Goal: Use online tool/utility: Utilize a website feature to perform a specific function

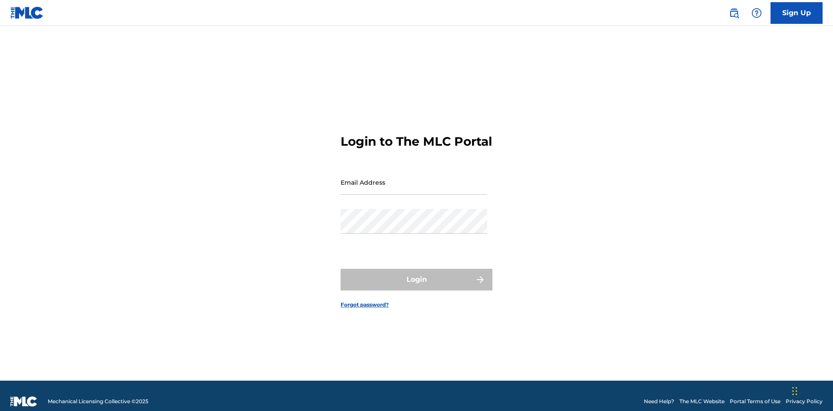
scroll to position [11, 0]
click at [414, 178] on input "Email Address" at bounding box center [414, 182] width 147 height 25
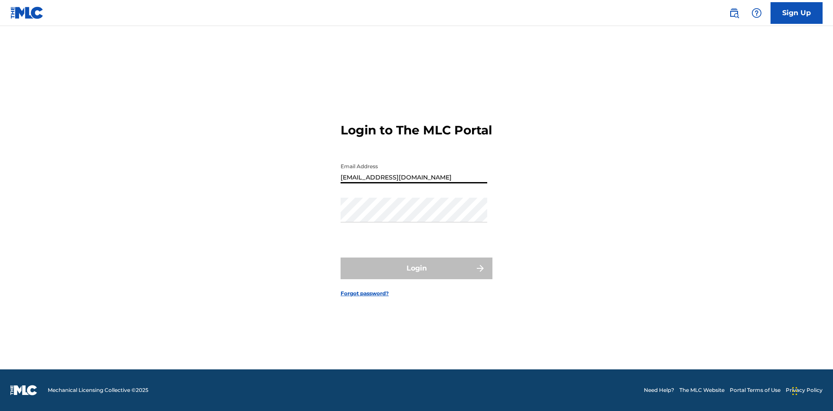
type input "[EMAIL_ADDRESS][DOMAIN_NAME]"
click at [416, 276] on button "Login" at bounding box center [417, 269] width 152 height 22
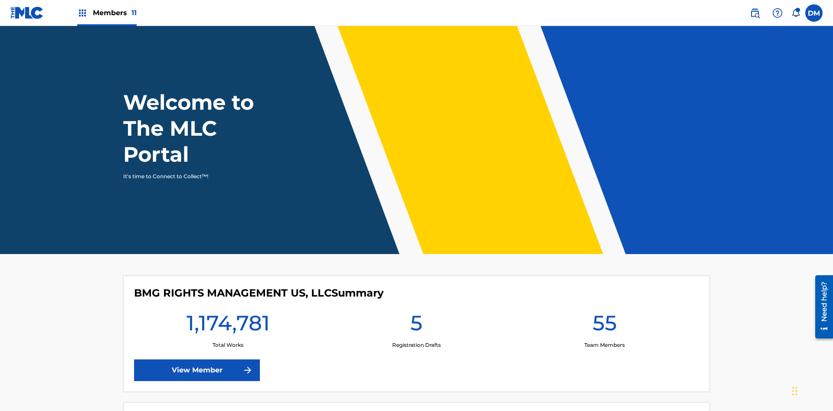
click at [107, 13] on span "Members 11" at bounding box center [115, 13] width 44 height 10
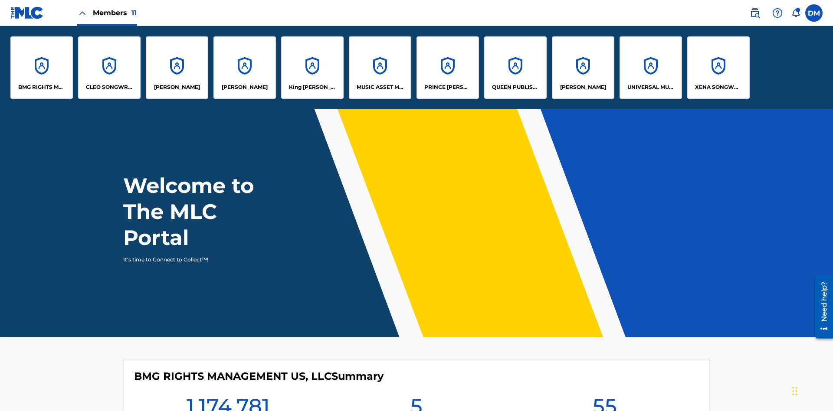
click at [515, 87] on p "QUEEN PUBLISHA" at bounding box center [515, 87] width 47 height 8
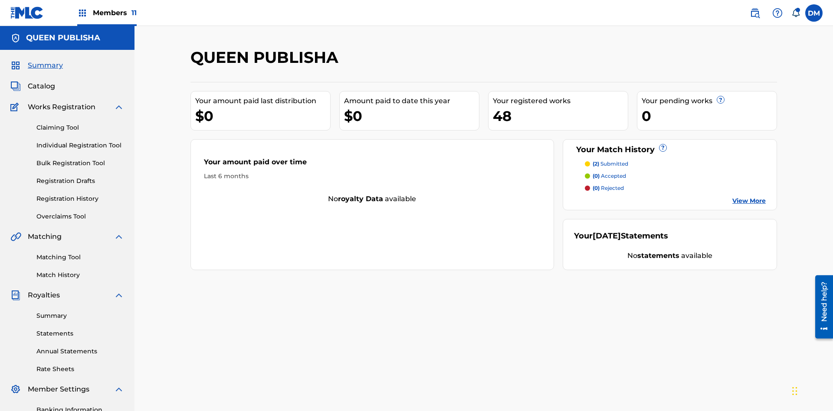
click at [80, 253] on link "Matching Tool" at bounding box center [80, 257] width 88 height 9
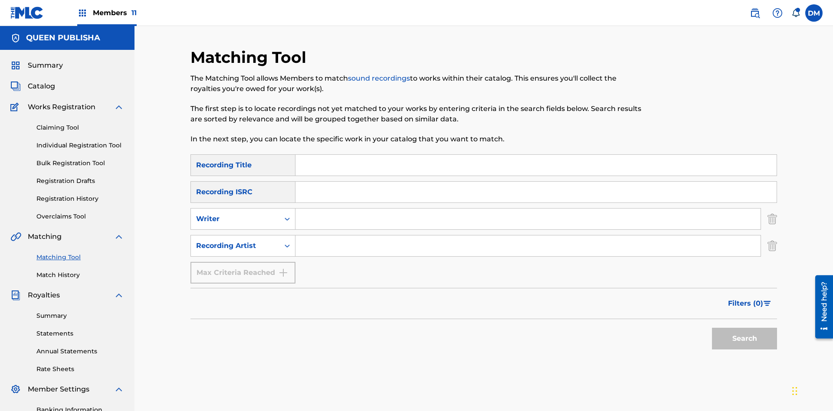
click at [536, 155] on input "Search Form" at bounding box center [535, 165] width 481 height 21
click at [744, 328] on button "Search" at bounding box center [744, 339] width 65 height 22
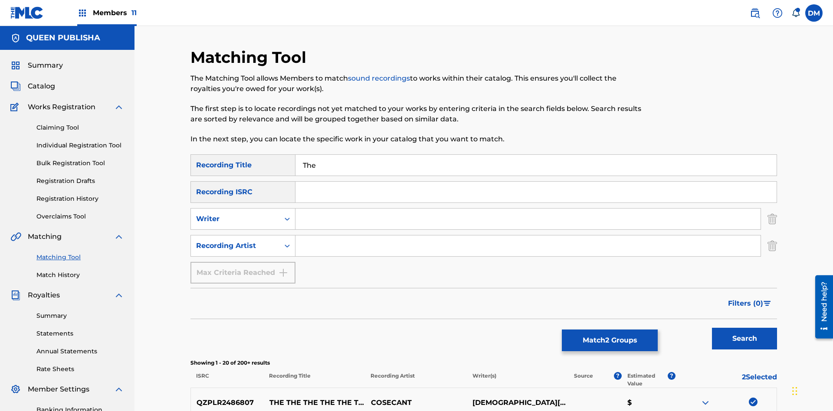
click at [610, 341] on button "Match 2 Groups" at bounding box center [610, 341] width 96 height 22
